Goal: Navigation & Orientation: Find specific page/section

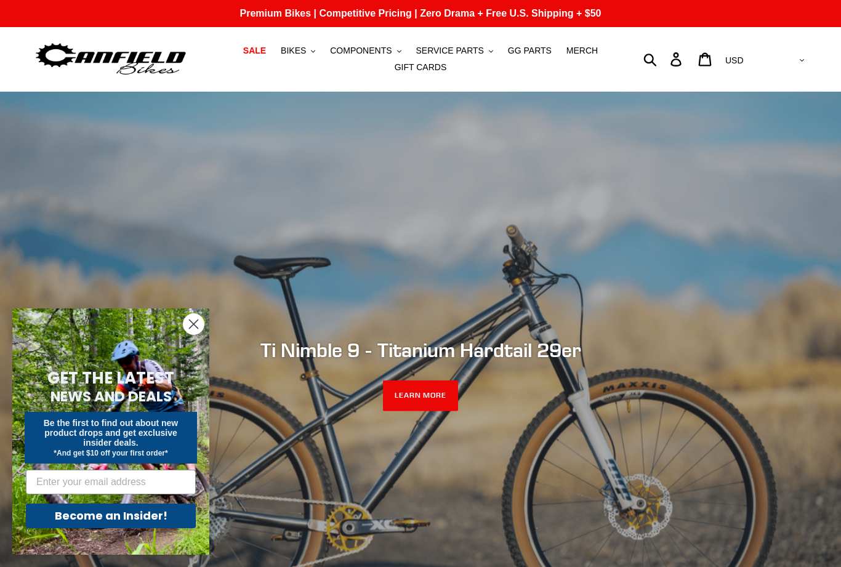
click at [303, 52] on span "BIKES" at bounding box center [293, 51] width 25 height 10
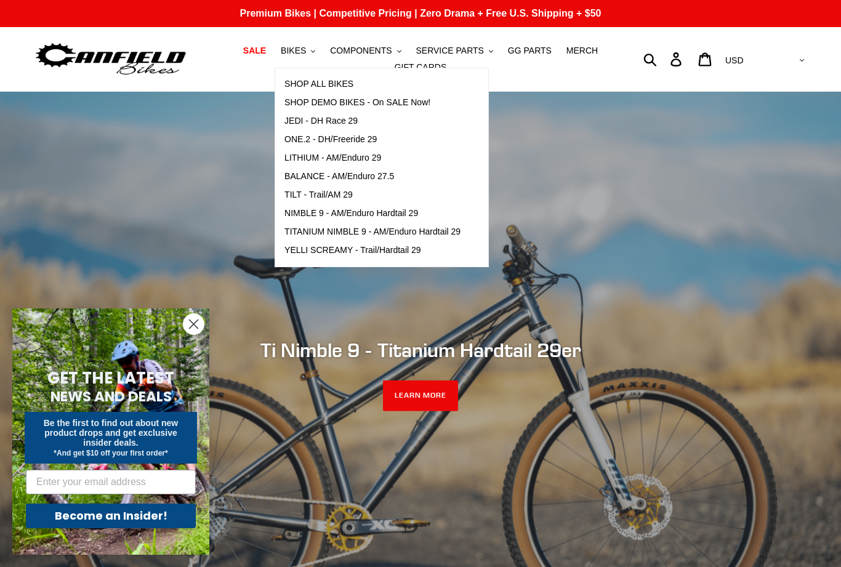
click at [300, 172] on span "BALANCE - AM/Enduro 27.5" at bounding box center [340, 176] width 110 height 10
click at [320, 249] on span "YELLI SCREAMY - Trail/Hardtail 29" at bounding box center [353, 250] width 137 height 10
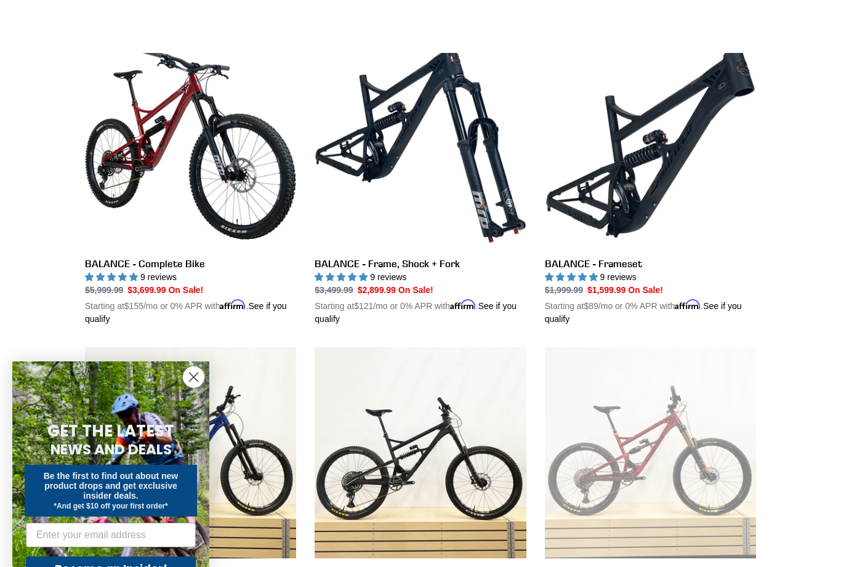
scroll to position [297, 0]
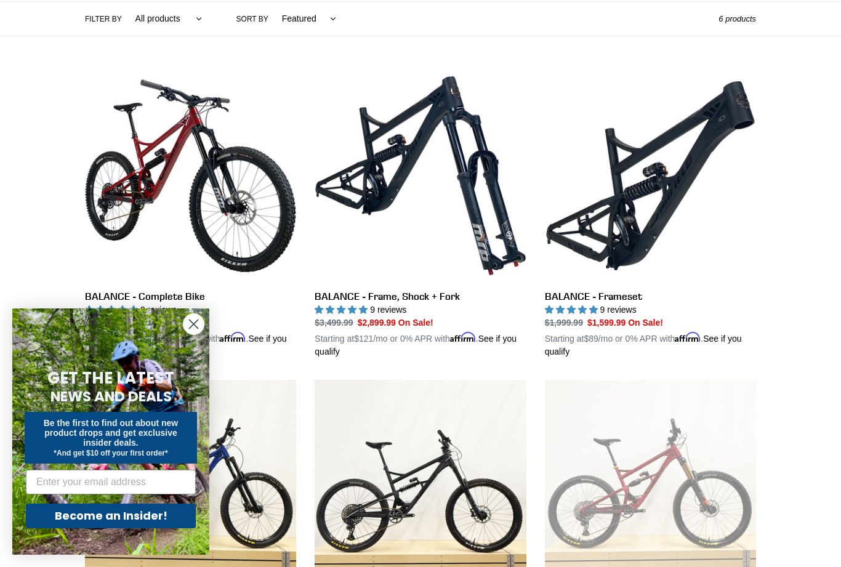
click at [69, 245] on li "BALANCE - Complete Bike BALANCE - Complete Bike 9 reviews Regular price $5,999.…" at bounding box center [182, 225] width 230 height 310
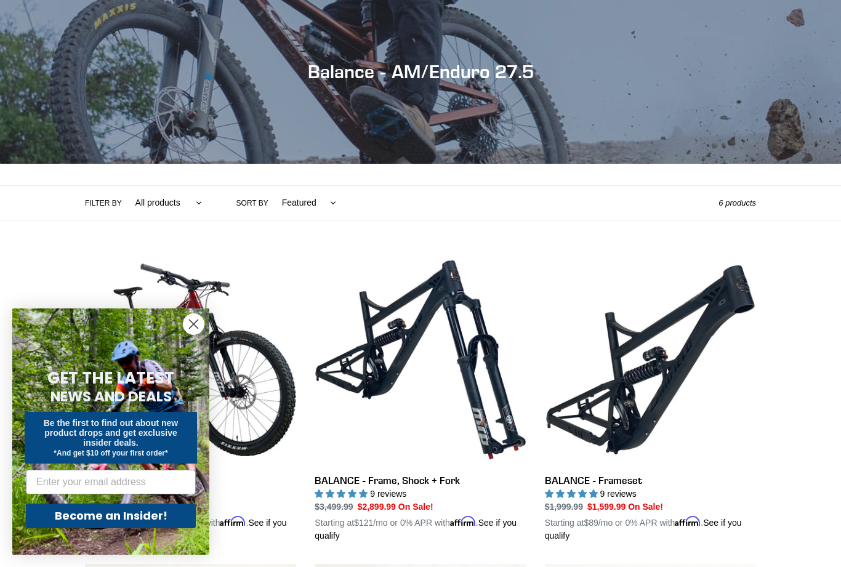
scroll to position [108, 0]
